Goal: Task Accomplishment & Management: Use online tool/utility

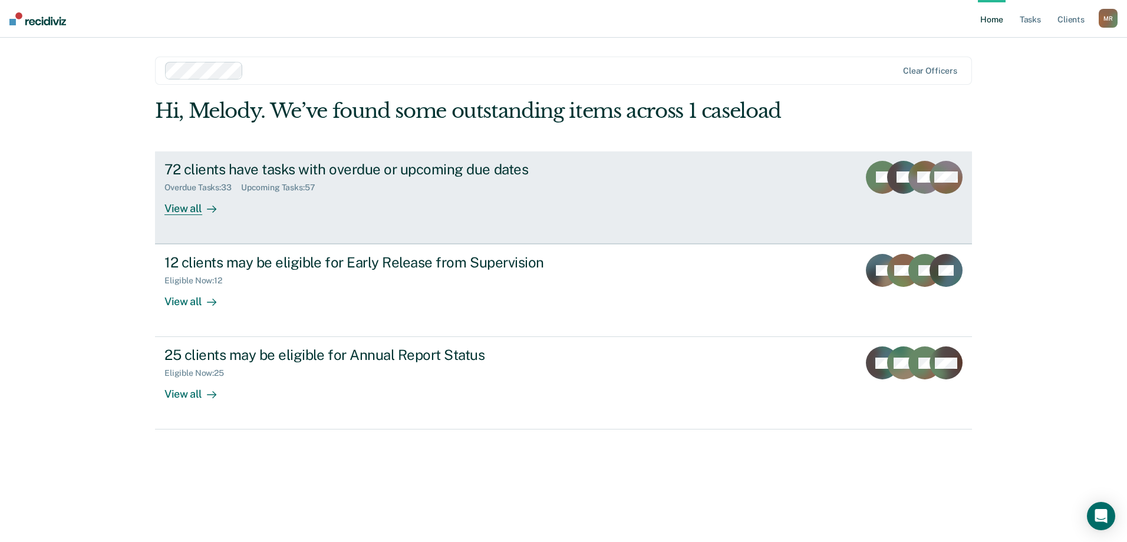
click at [189, 212] on div "View all" at bounding box center [197, 203] width 66 height 23
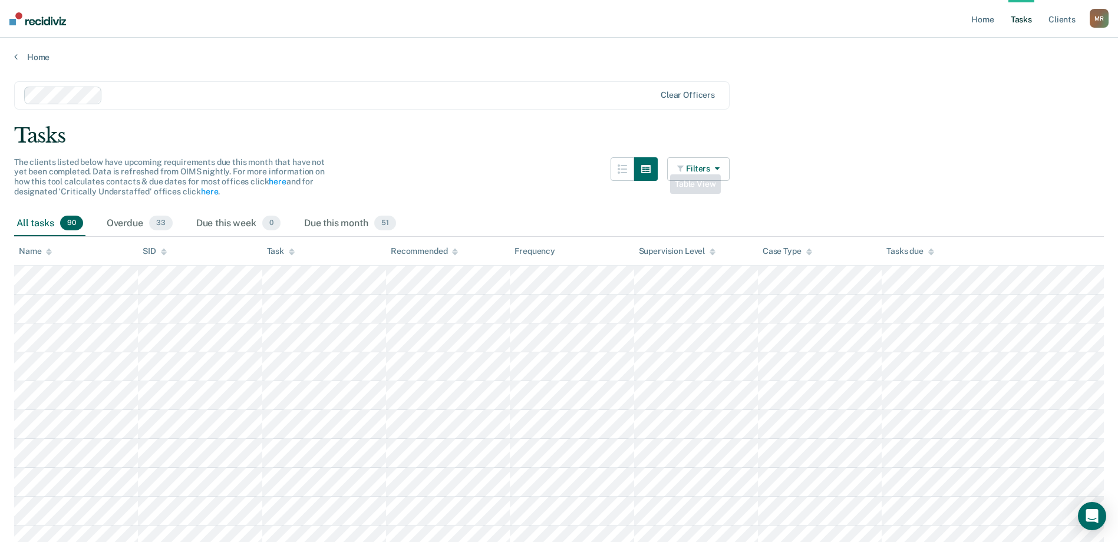
click at [693, 166] on button "Filters" at bounding box center [698, 169] width 62 height 24
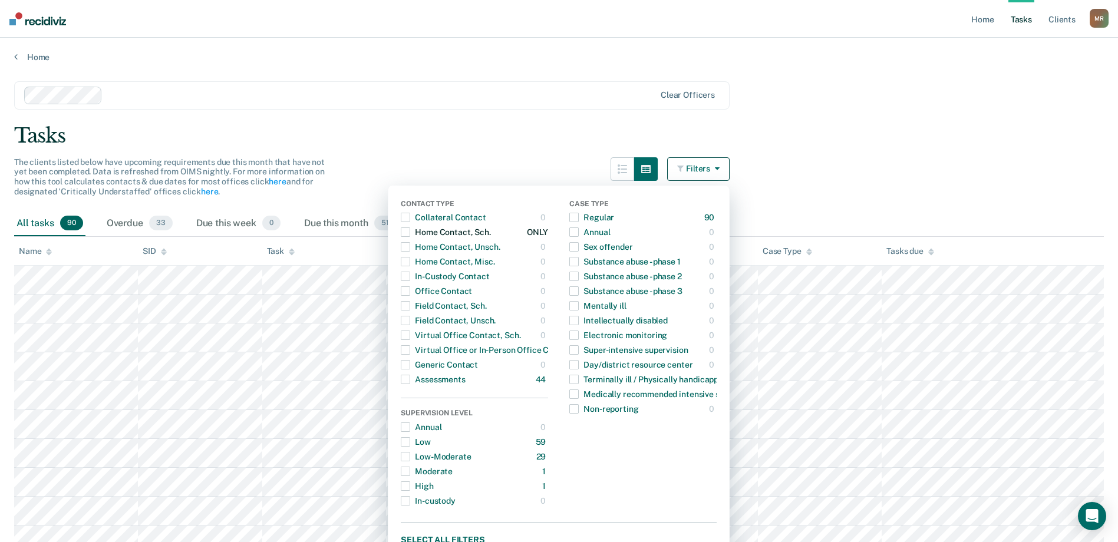
click at [410, 232] on span "button" at bounding box center [405, 232] width 9 height 9
